Goal: Check status

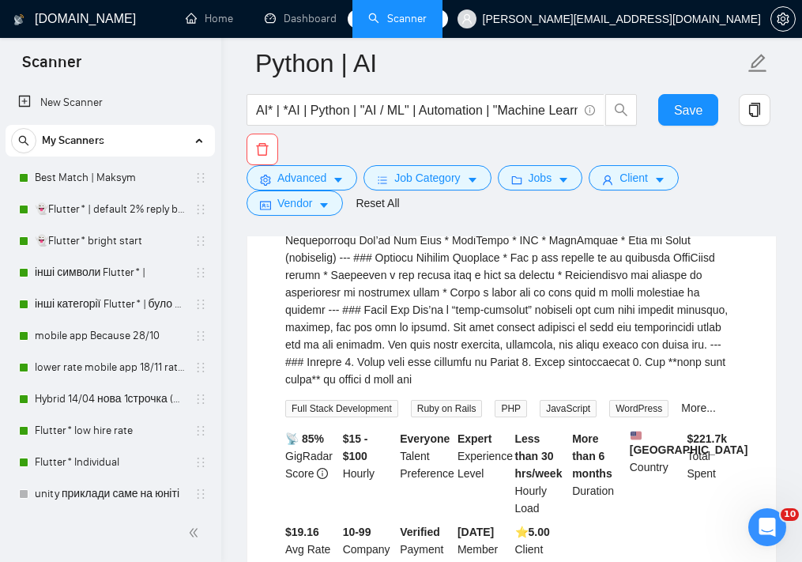
scroll to position [385, 0]
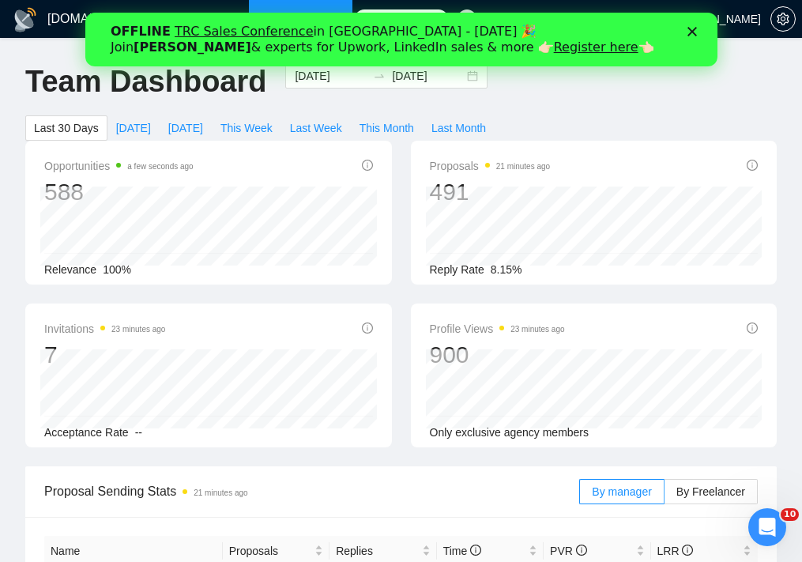
click at [695, 27] on icon "Закрити" at bounding box center [691, 31] width 9 height 9
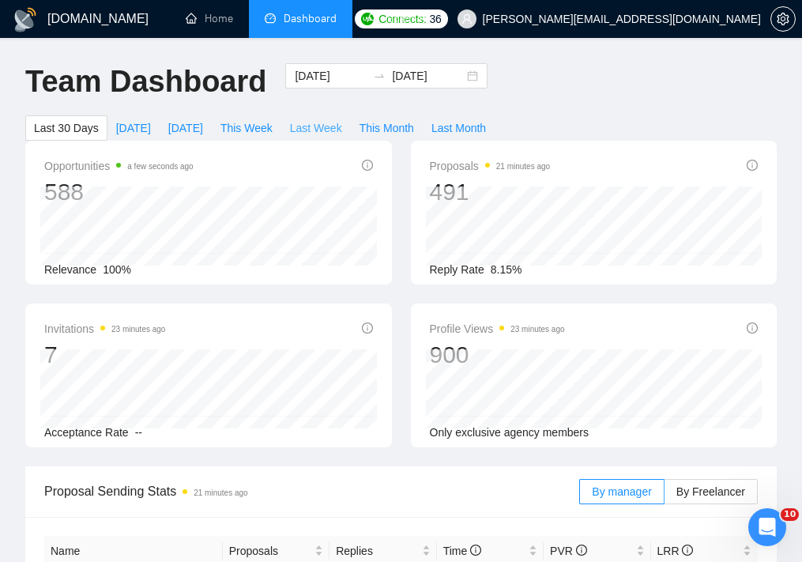
click at [311, 122] on span "Last Week" at bounding box center [316, 127] width 52 height 17
type input "[DATE]"
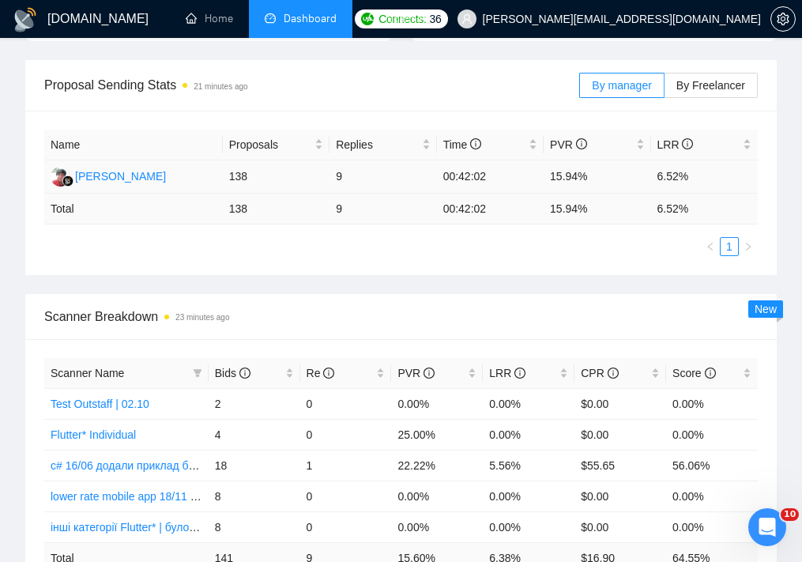
scroll to position [398, 0]
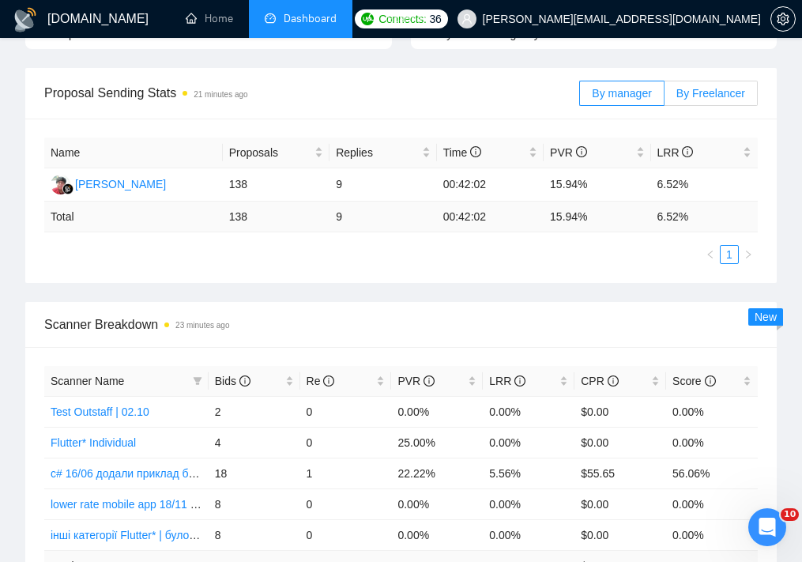
click at [700, 96] on span "By Freelancer" at bounding box center [710, 93] width 69 height 13
click at [665, 97] on input "By Freelancer" at bounding box center [665, 97] width 0 height 0
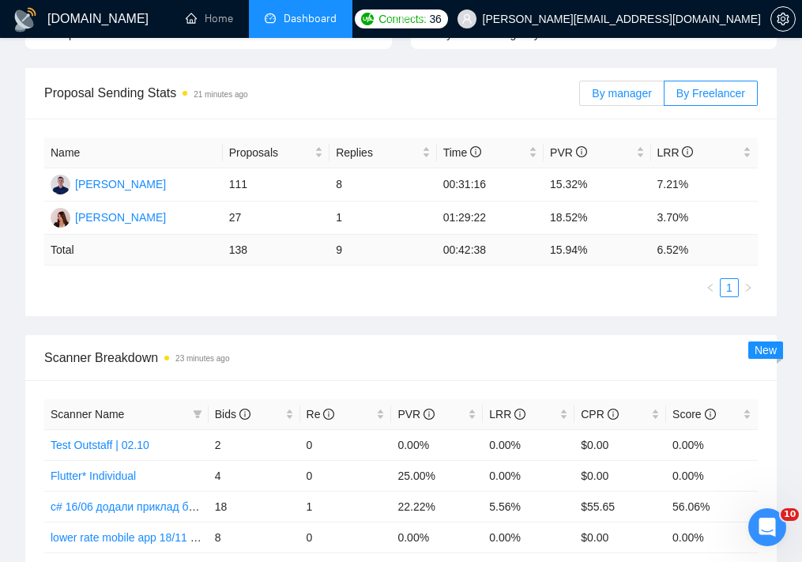
click at [641, 91] on span "By manager" at bounding box center [621, 93] width 59 height 13
click at [580, 97] on input "By manager" at bounding box center [580, 97] width 0 height 0
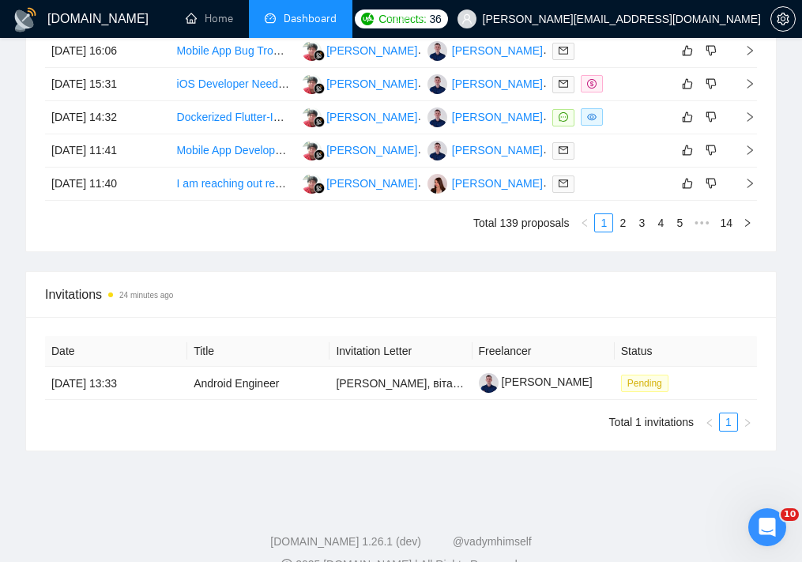
scroll to position [1280, 0]
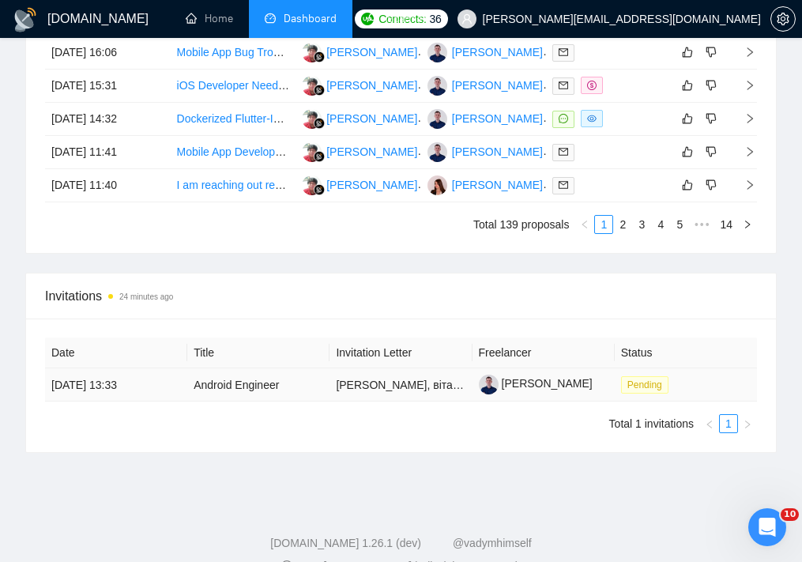
click at [688, 386] on td "Pending" at bounding box center [686, 384] width 142 height 33
click at [661, 385] on span "Pending" at bounding box center [644, 384] width 47 height 17
